Goal: Transaction & Acquisition: Purchase product/service

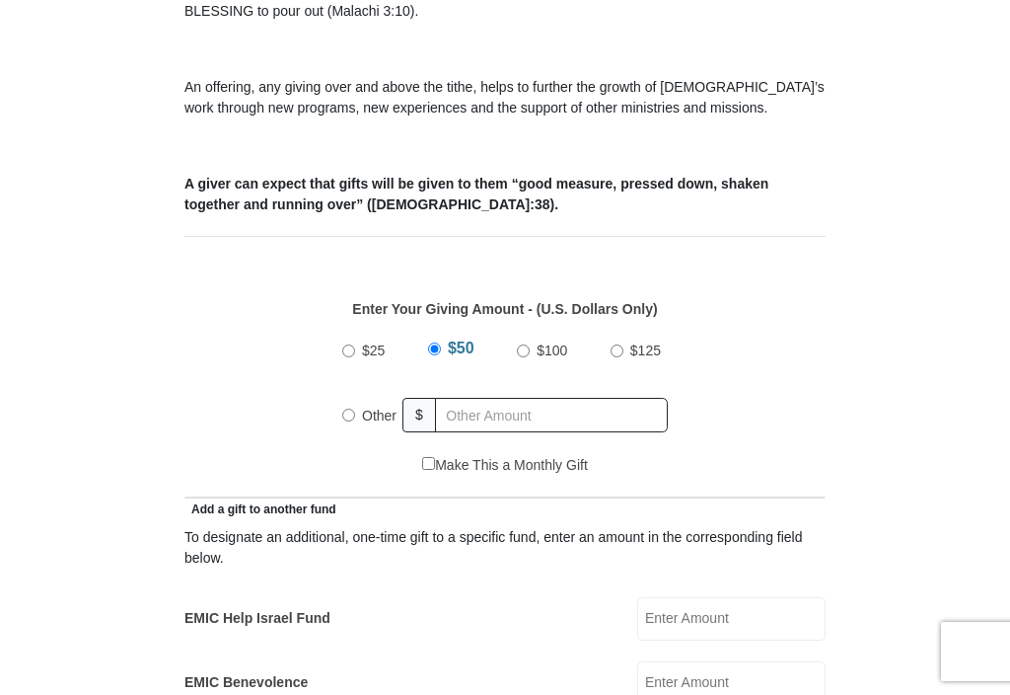
scroll to position [643, 0]
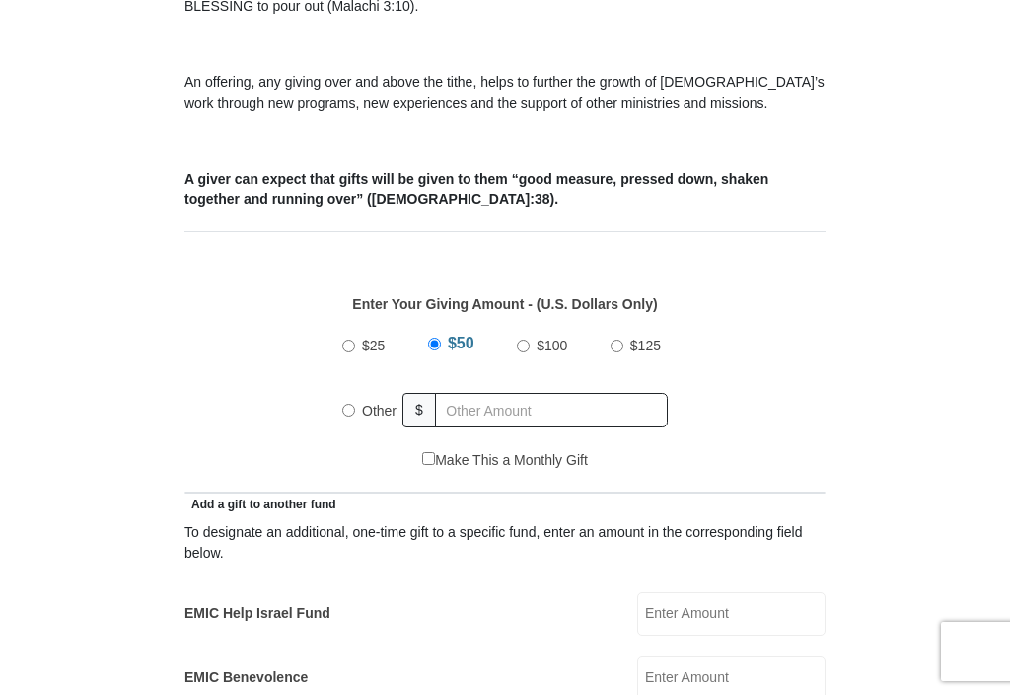
click at [352, 347] on input "$25" at bounding box center [348, 345] width 13 height 13
radio input "true"
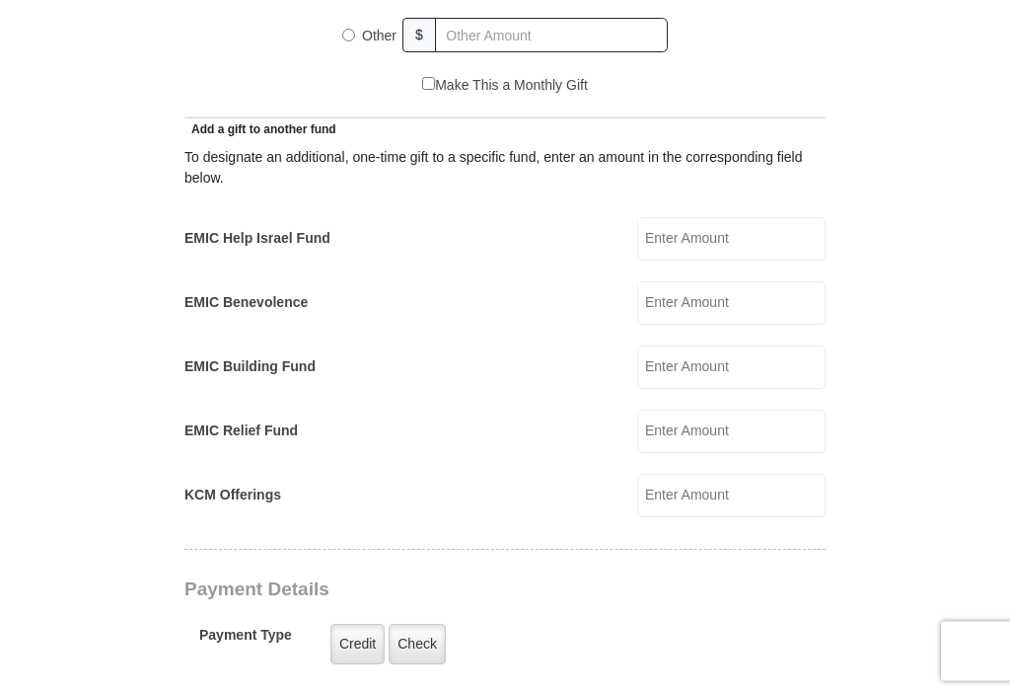
scroll to position [1019, 0]
click at [237, 369] on label "EMIC Building Fund" at bounding box center [250, 365] width 131 height 21
click at [637, 369] on input "EMIC Building Fund" at bounding box center [731, 365] width 188 height 43
click at [931, 223] on form "[GEOGRAPHIC_DATA][DEMOGRAPHIC_DATA] Online Giving Because of gifts like yours, …" at bounding box center [505, 477] width 928 height 2835
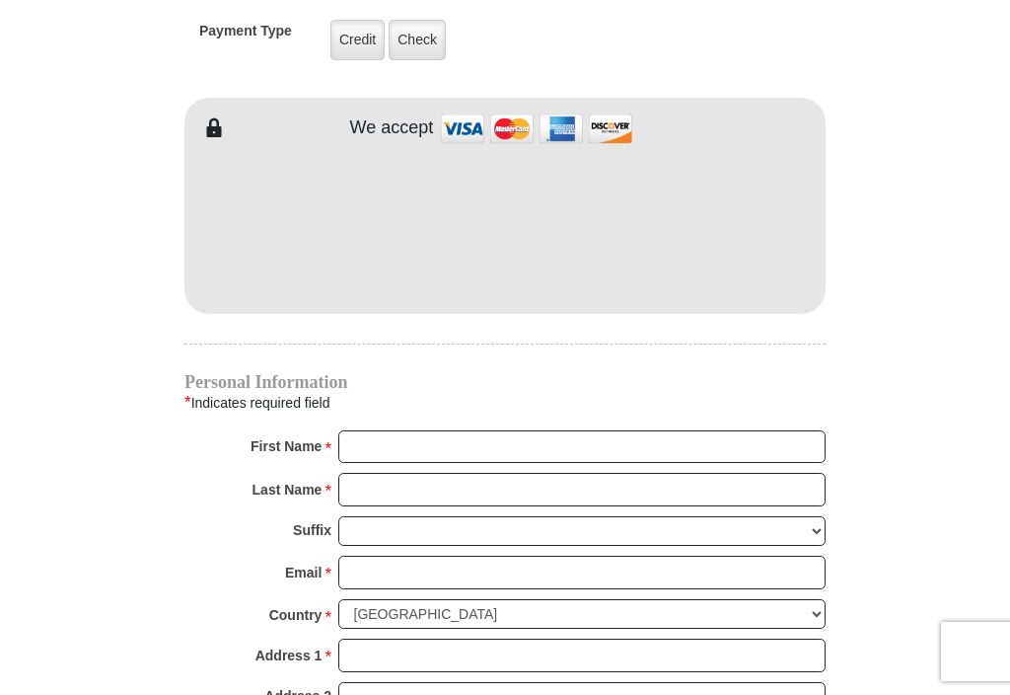
scroll to position [1623, 0]
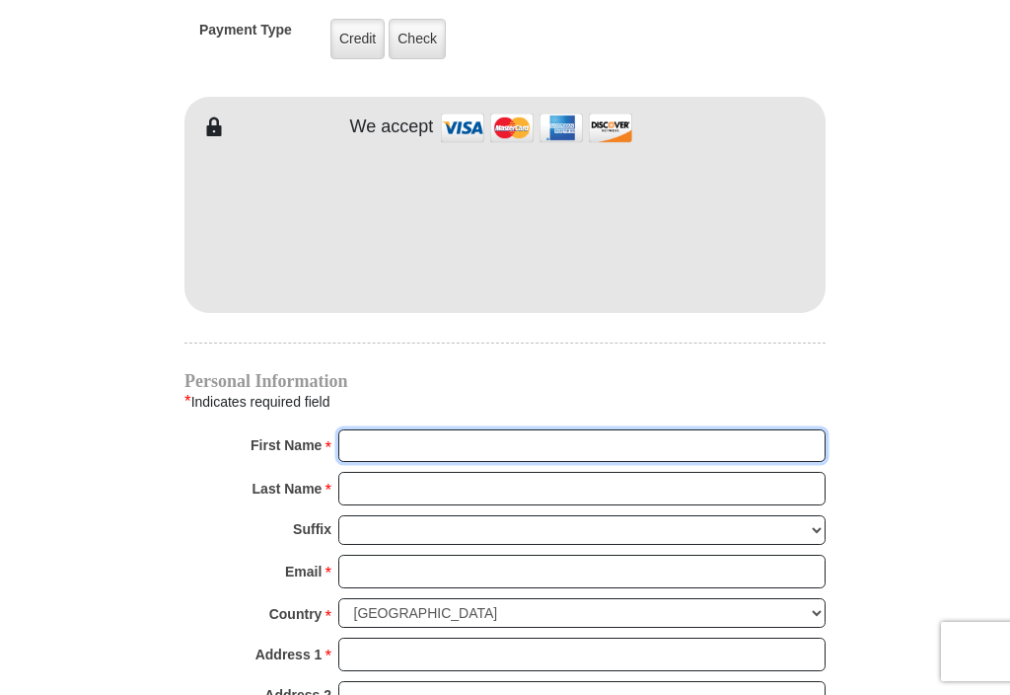
click at [376, 431] on input "First Name *" at bounding box center [581, 446] width 487 height 34
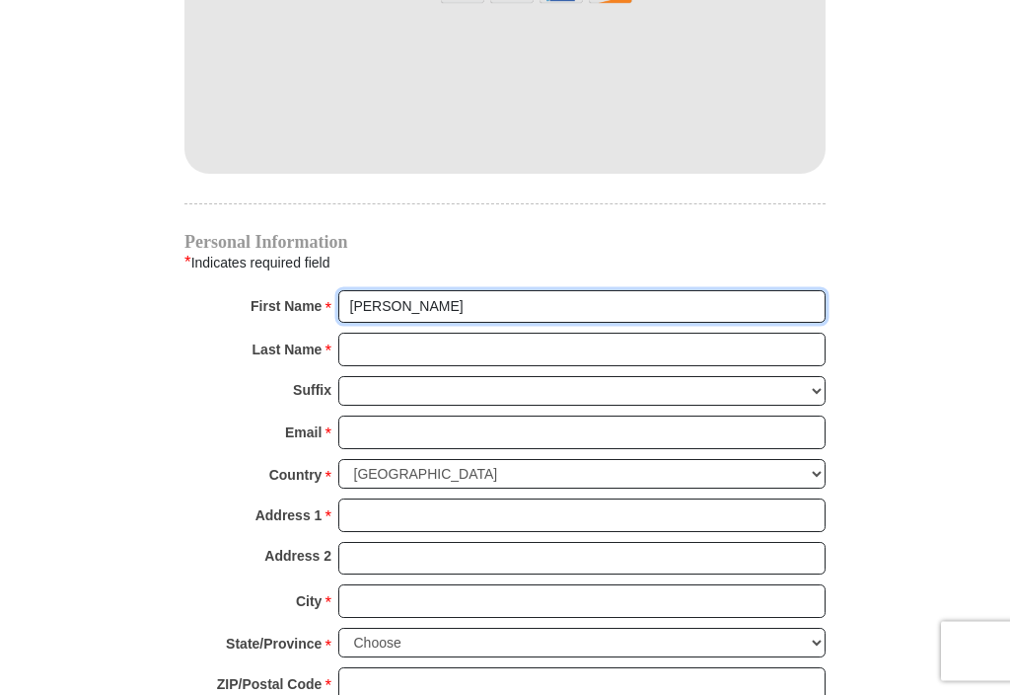
type input "[PERSON_NAME]"
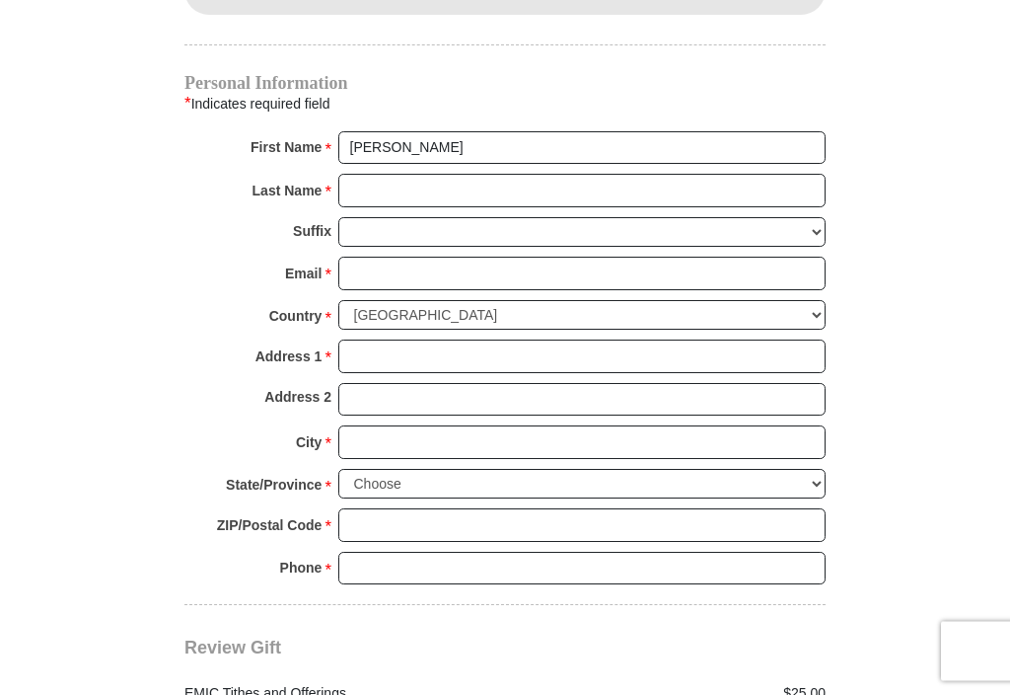
scroll to position [1926, 0]
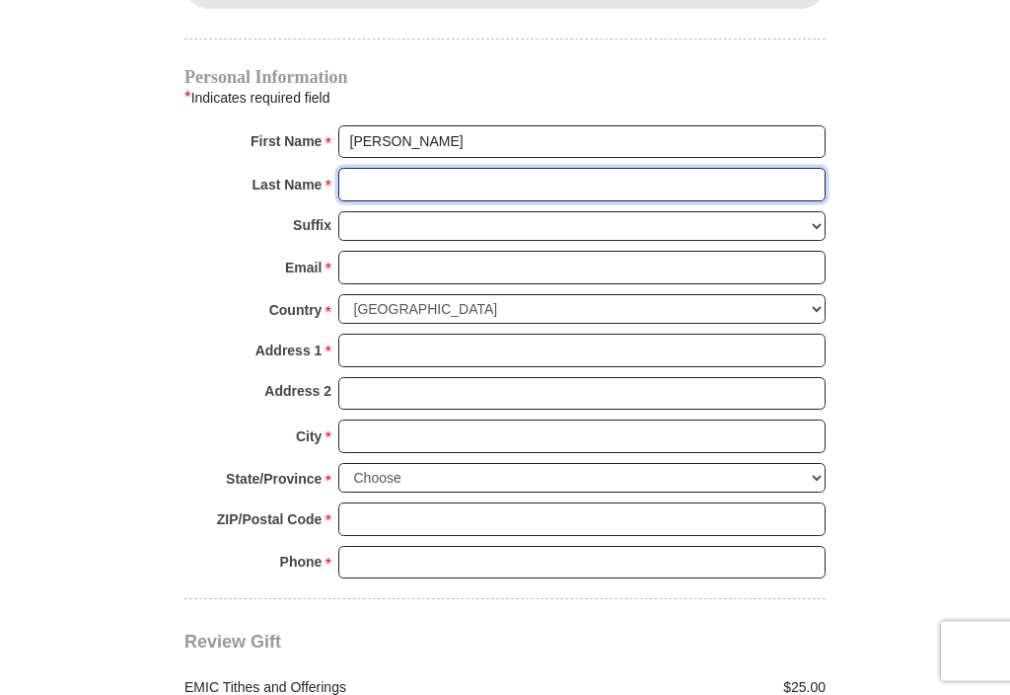
click at [364, 189] on input "Last Name *" at bounding box center [581, 186] width 487 height 34
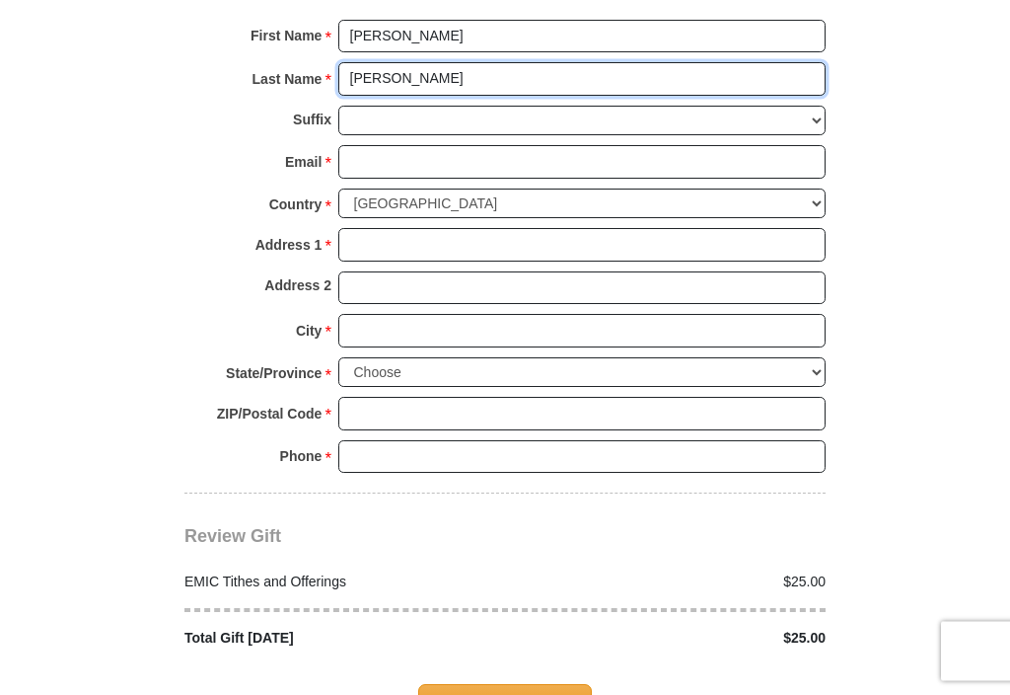
scroll to position [2035, 0]
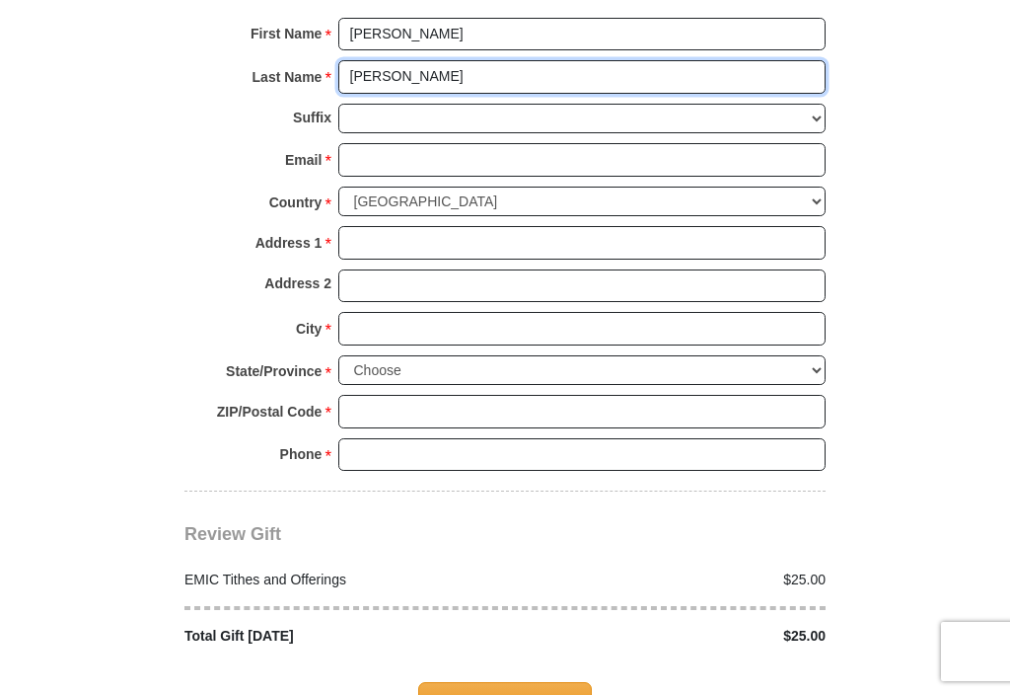
type input "[PERSON_NAME]"
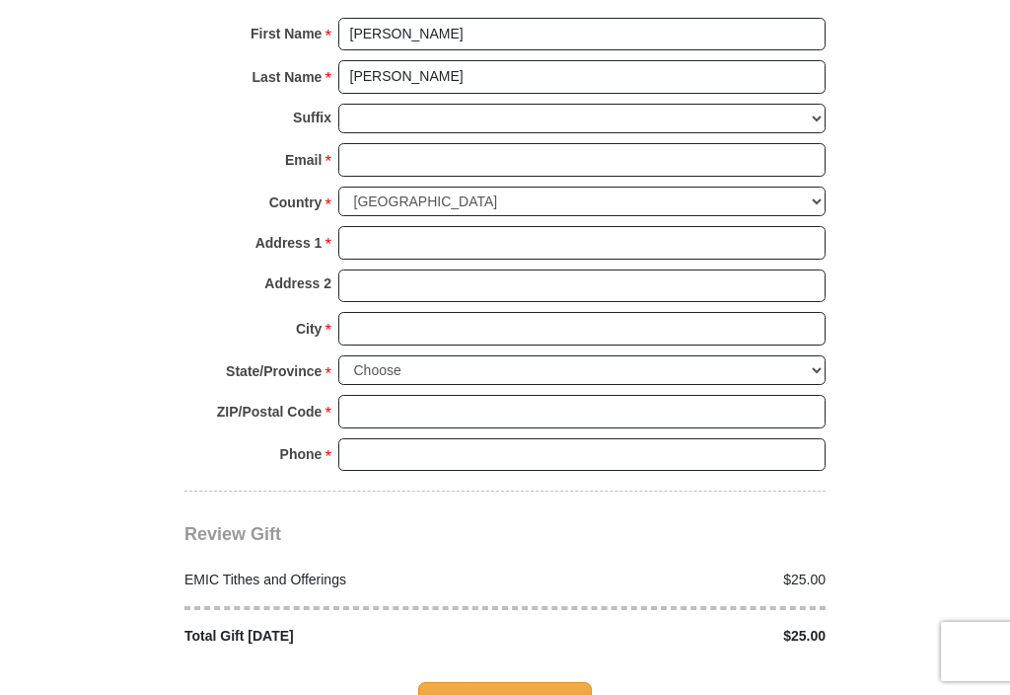
click at [348, 157] on input "Email *" at bounding box center [581, 160] width 487 height 34
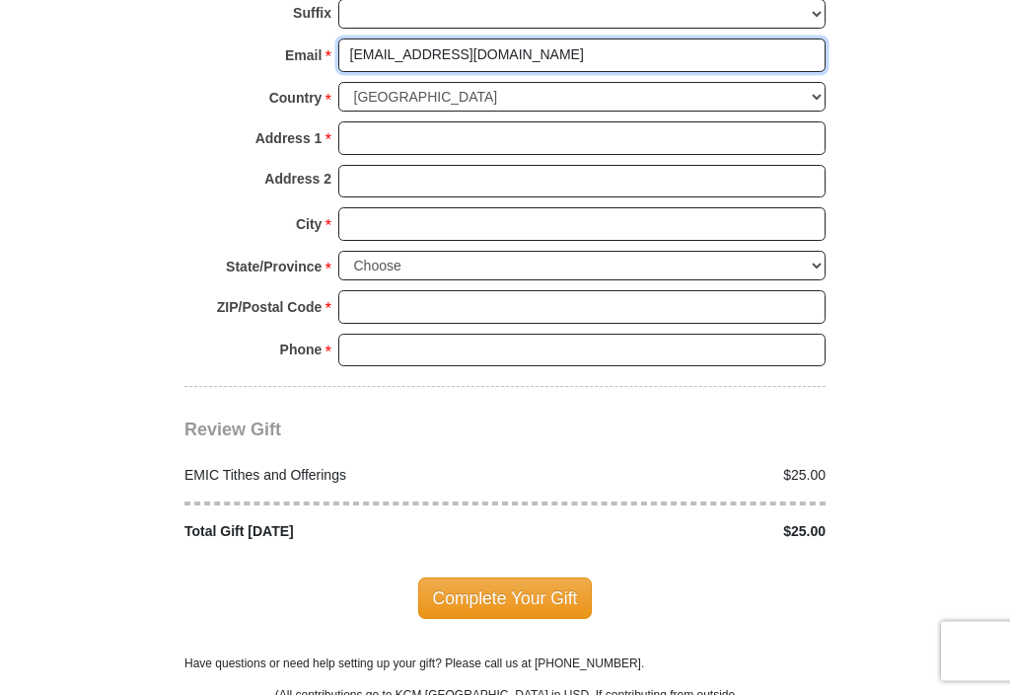
scroll to position [2144, 0]
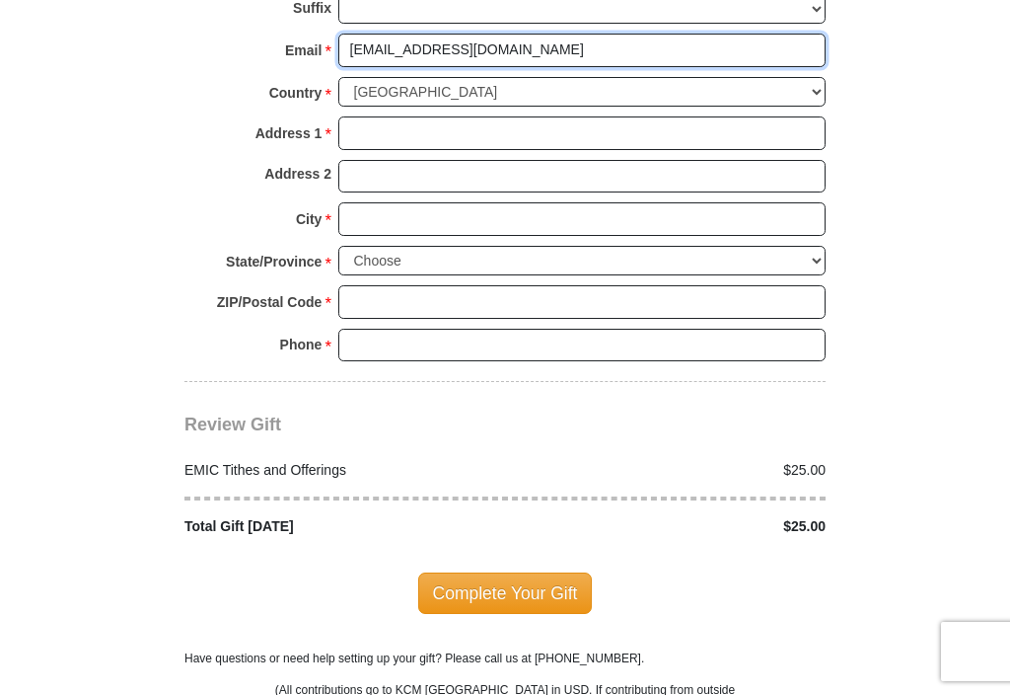
type input "[EMAIL_ADDRESS][DOMAIN_NAME]"
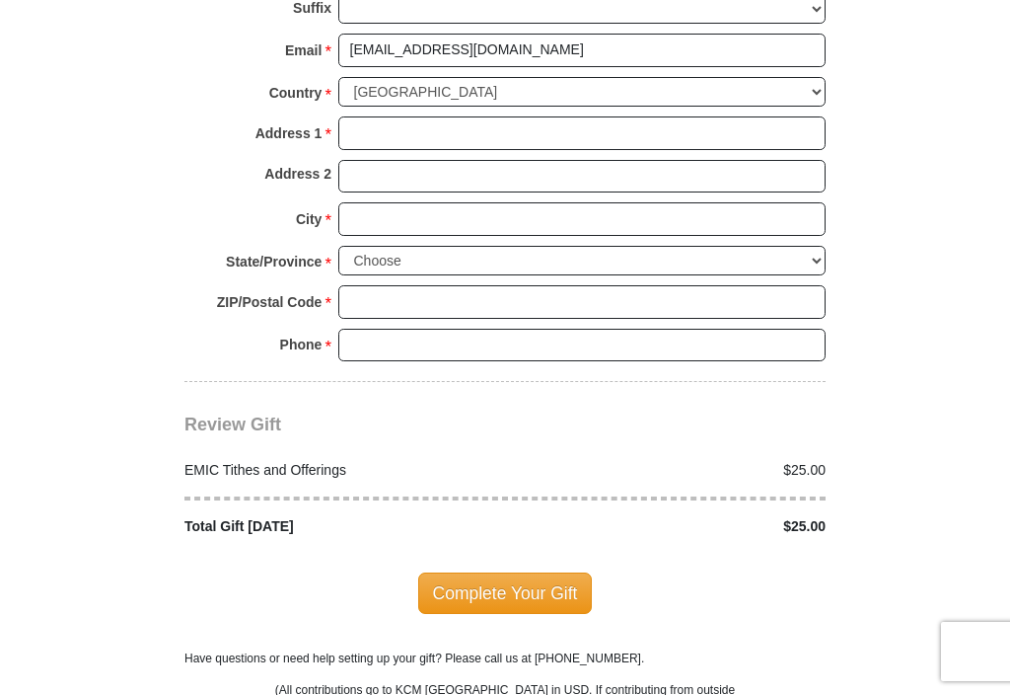
click at [395, 118] on input "Address 1 *" at bounding box center [581, 133] width 487 height 34
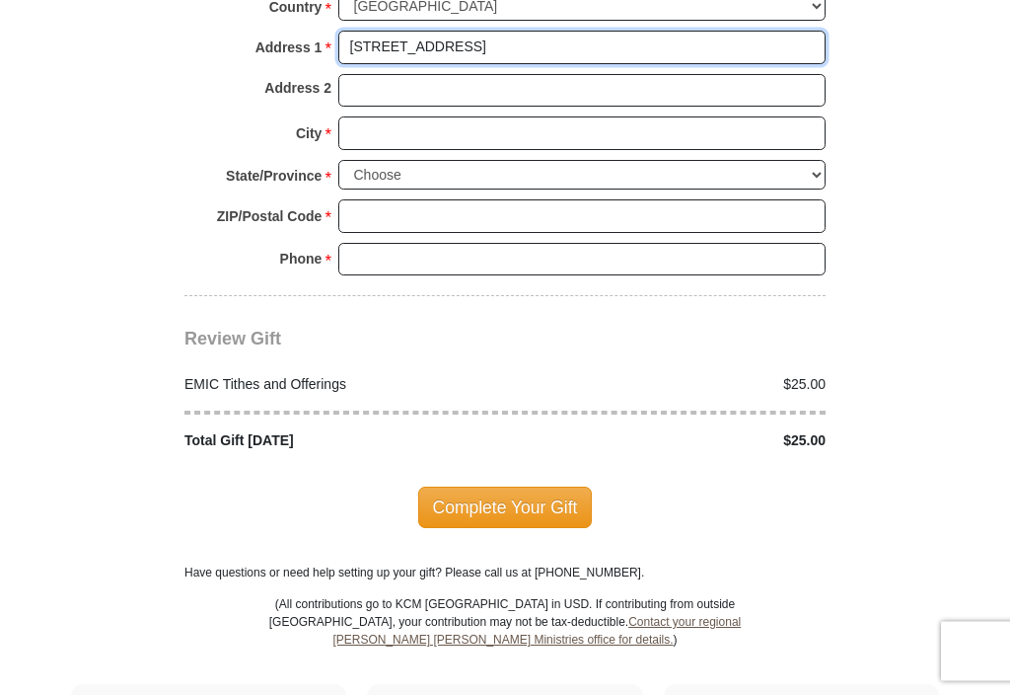
scroll to position [2224, 0]
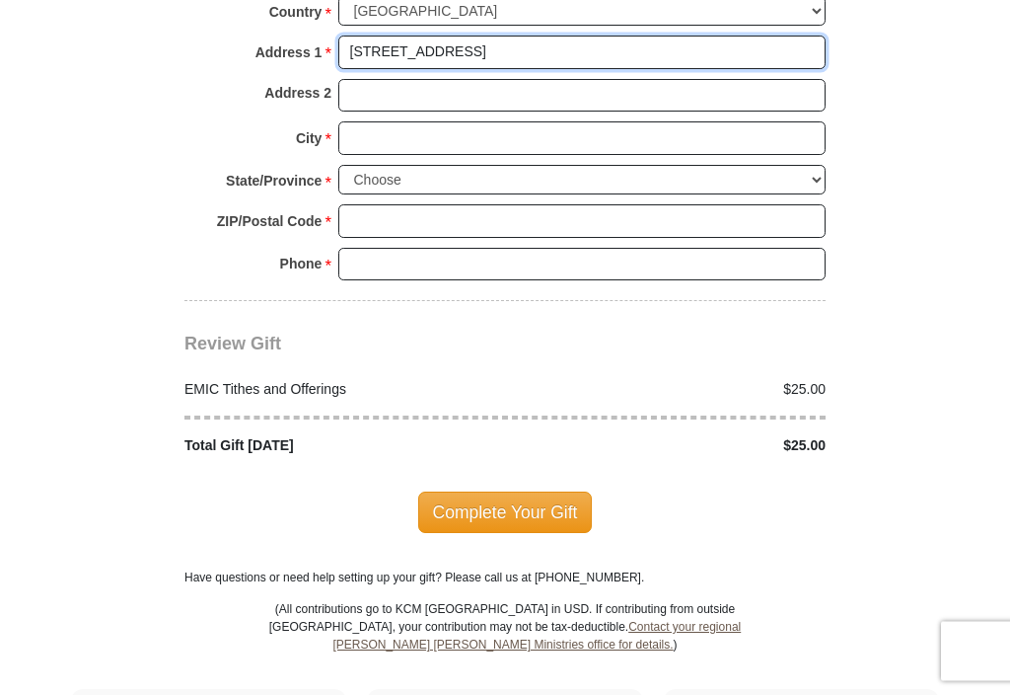
type input "[STREET_ADDRESS]"
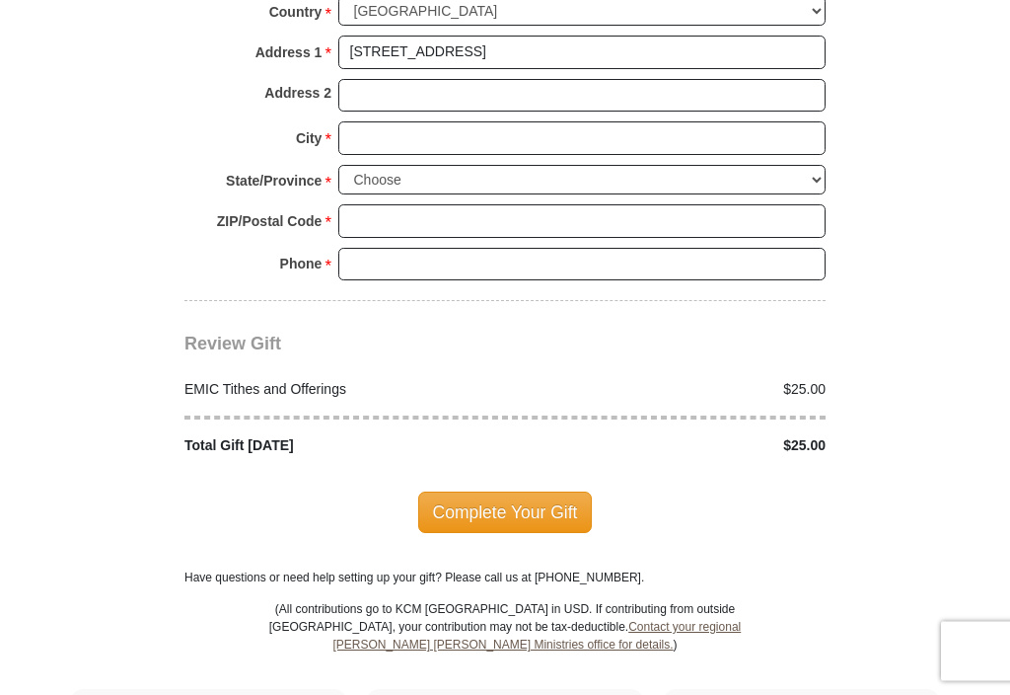
click at [368, 125] on input "City *" at bounding box center [581, 139] width 487 height 34
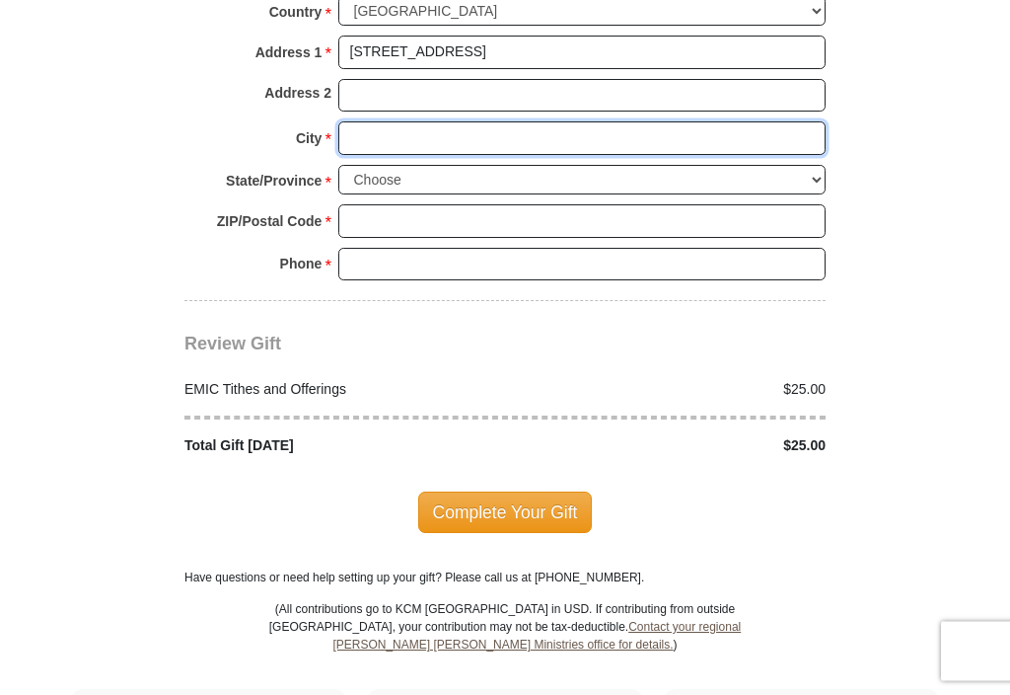
scroll to position [2225, 0]
type input "Littleton"
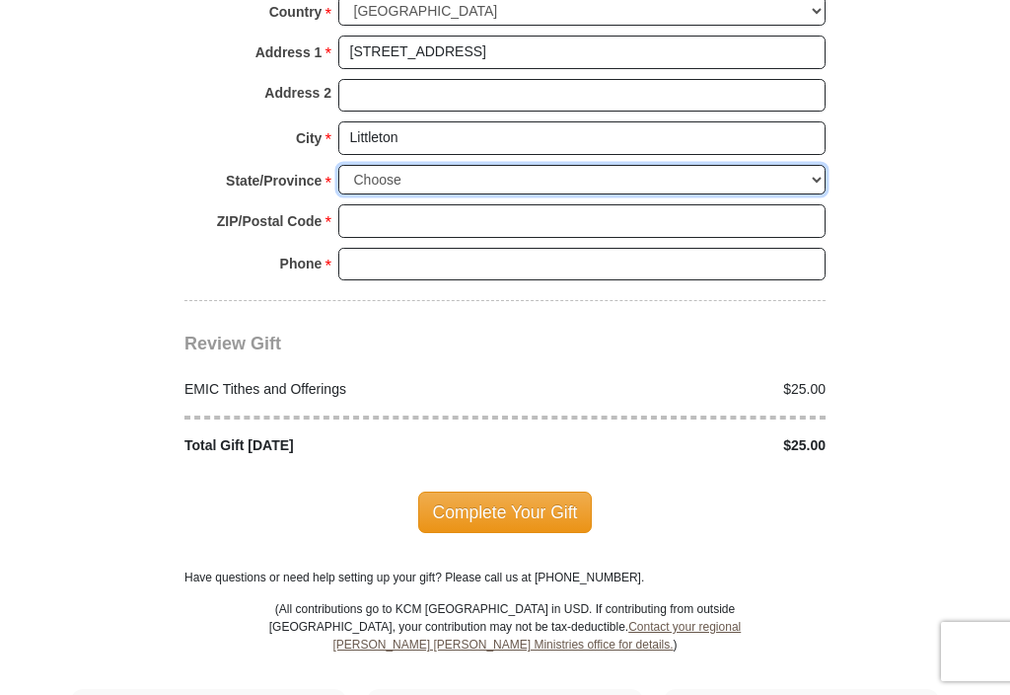
click at [376, 165] on select "Choose [US_STATE] [US_STATE] [US_STATE] [US_STATE] [US_STATE] Armed Forces Amer…" at bounding box center [581, 180] width 487 height 31
select select "CO"
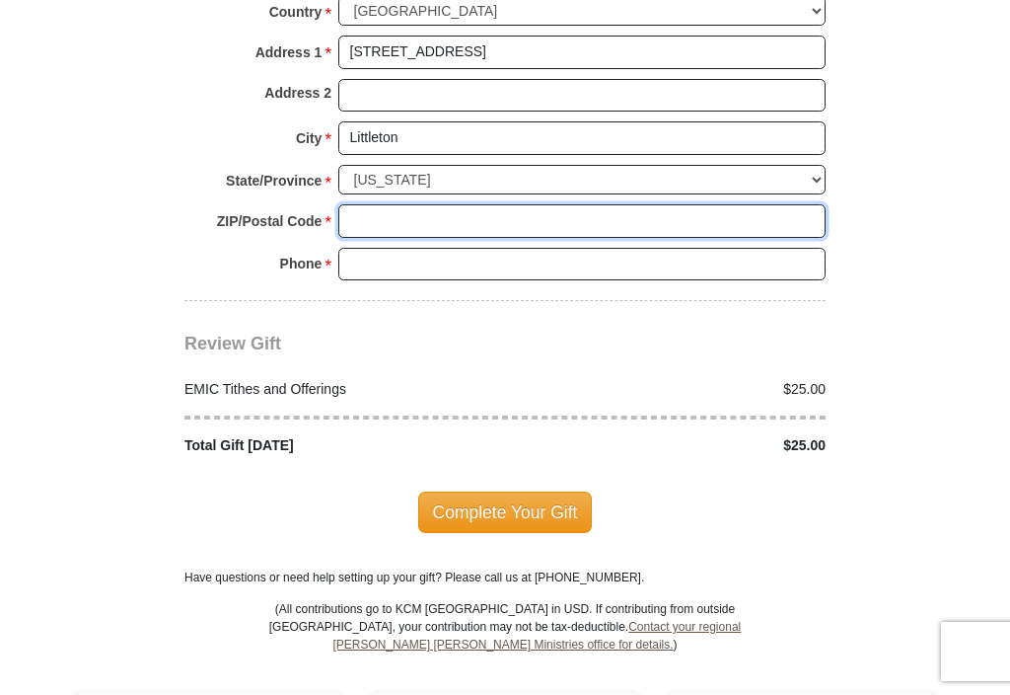
click at [376, 208] on input "ZIP/Postal Code *" at bounding box center [581, 221] width 487 height 34
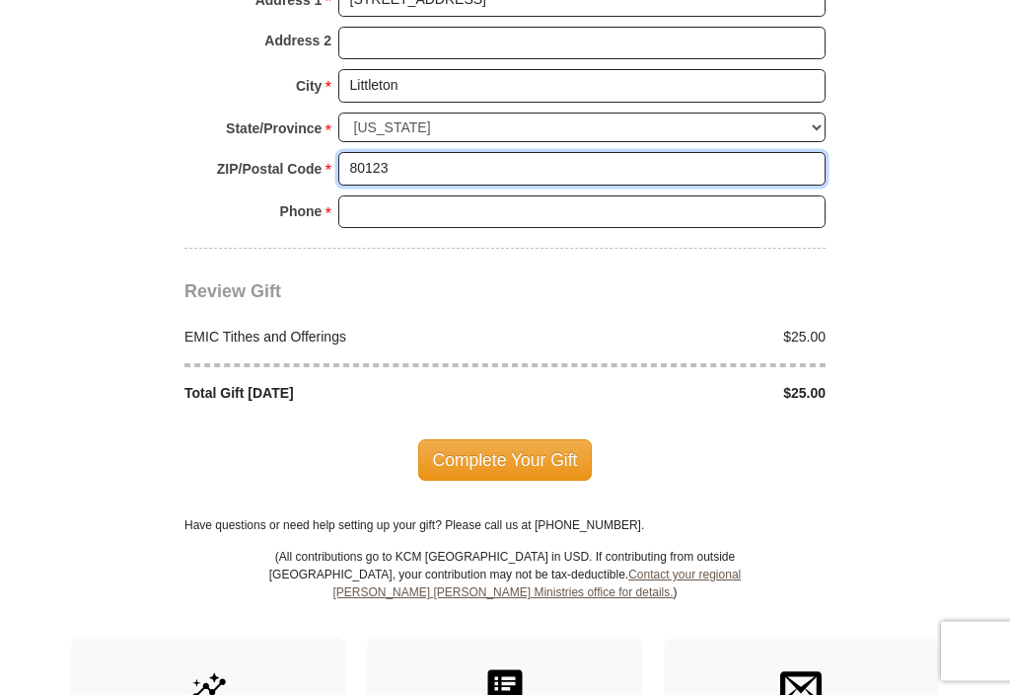
scroll to position [2286, 0]
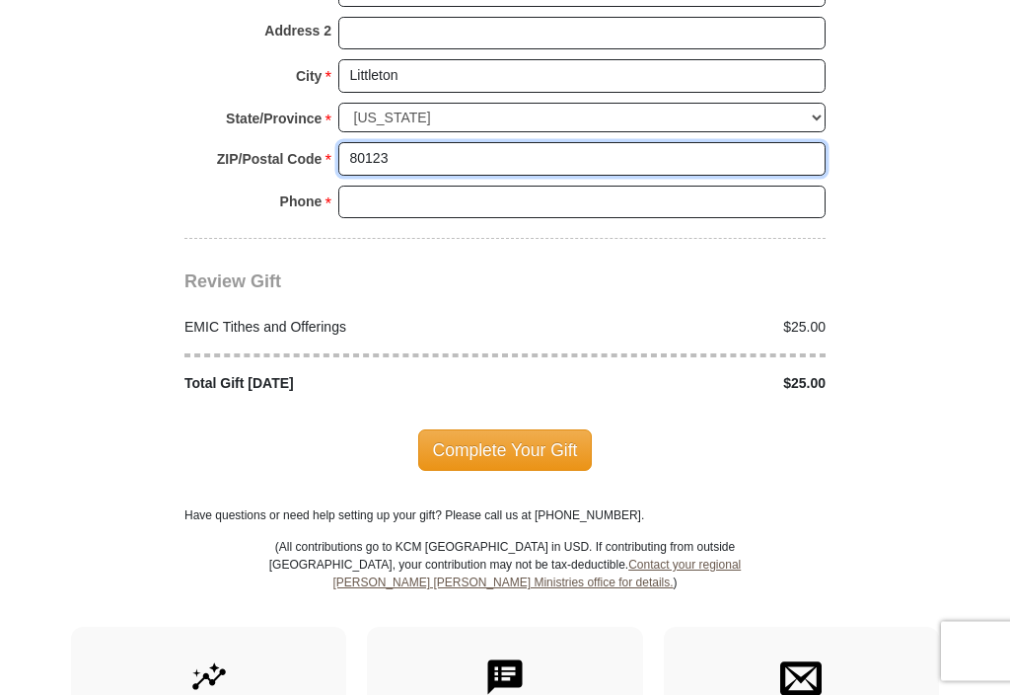
type input "80123"
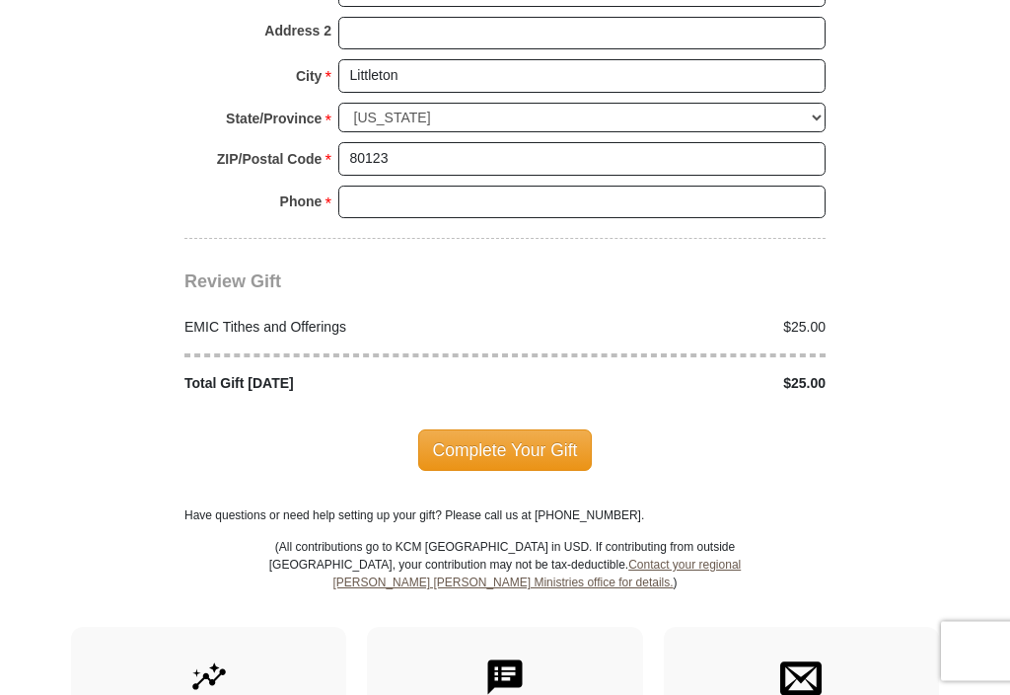
click at [368, 189] on input "Phone * *" at bounding box center [581, 203] width 487 height 34
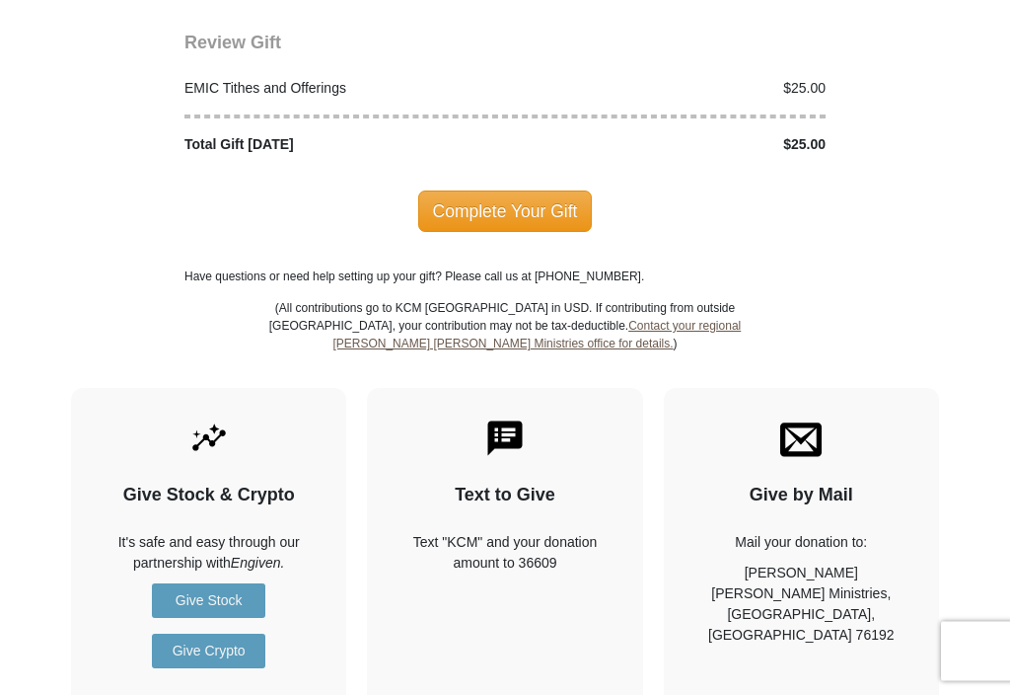
scroll to position [2523, 0]
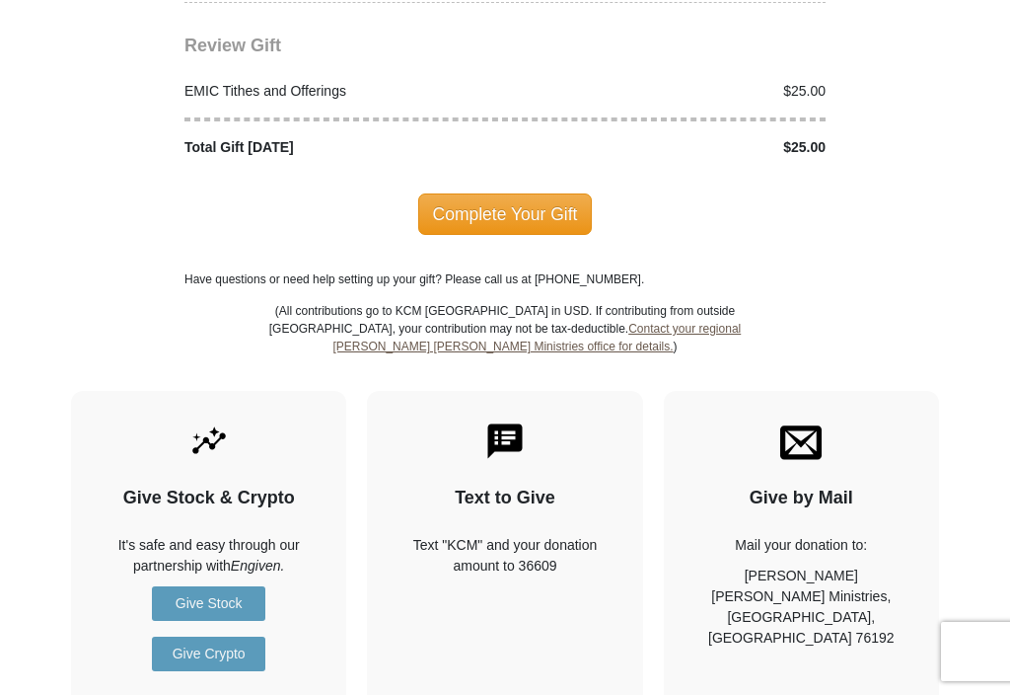
type input "3037621129"
click at [554, 207] on span "Complete Your Gift" at bounding box center [505, 213] width 175 height 41
